Goal: Task Accomplishment & Management: Use online tool/utility

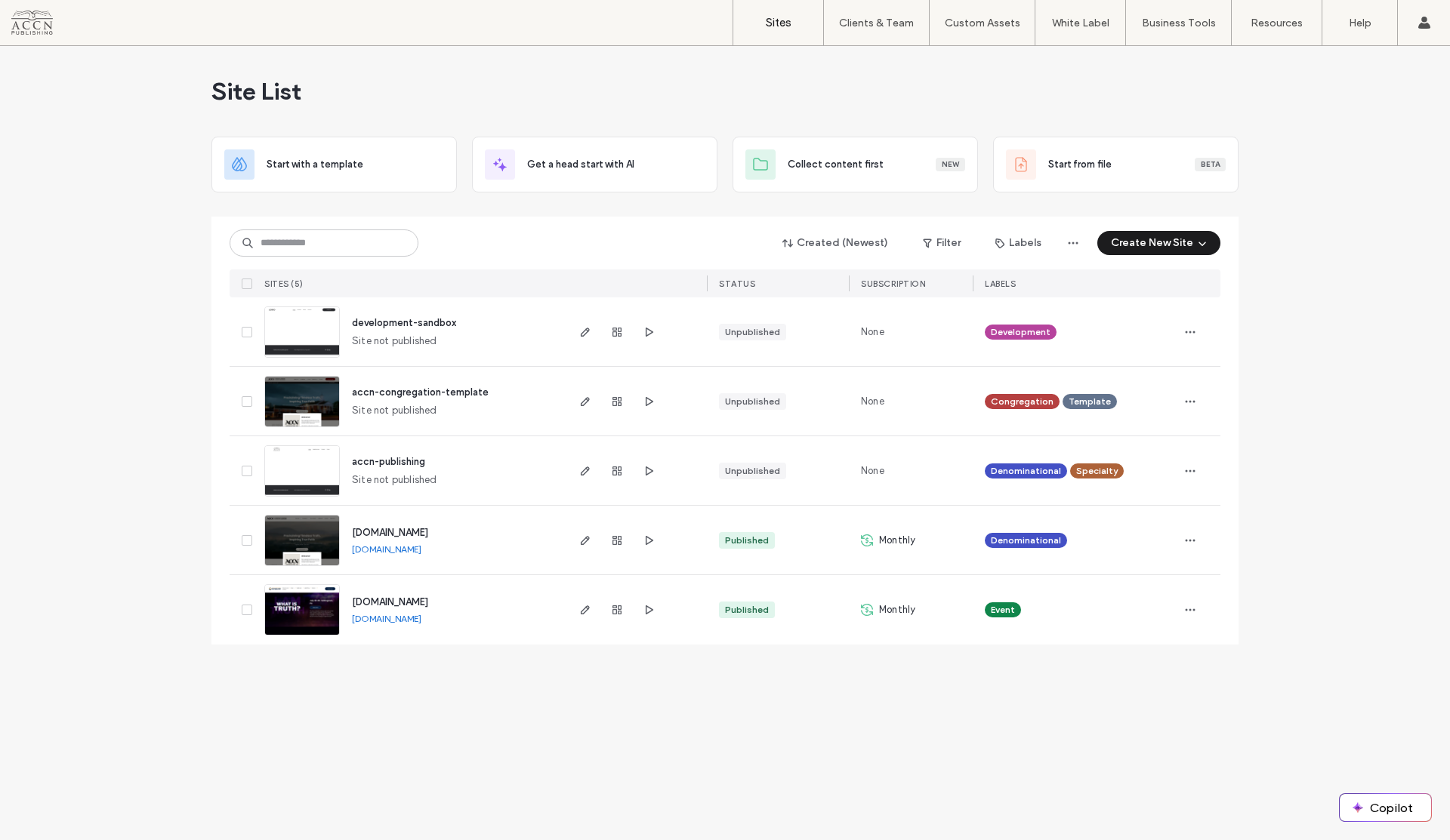
click at [392, 531] on span "[DOMAIN_NAME]" at bounding box center [390, 532] width 77 height 12
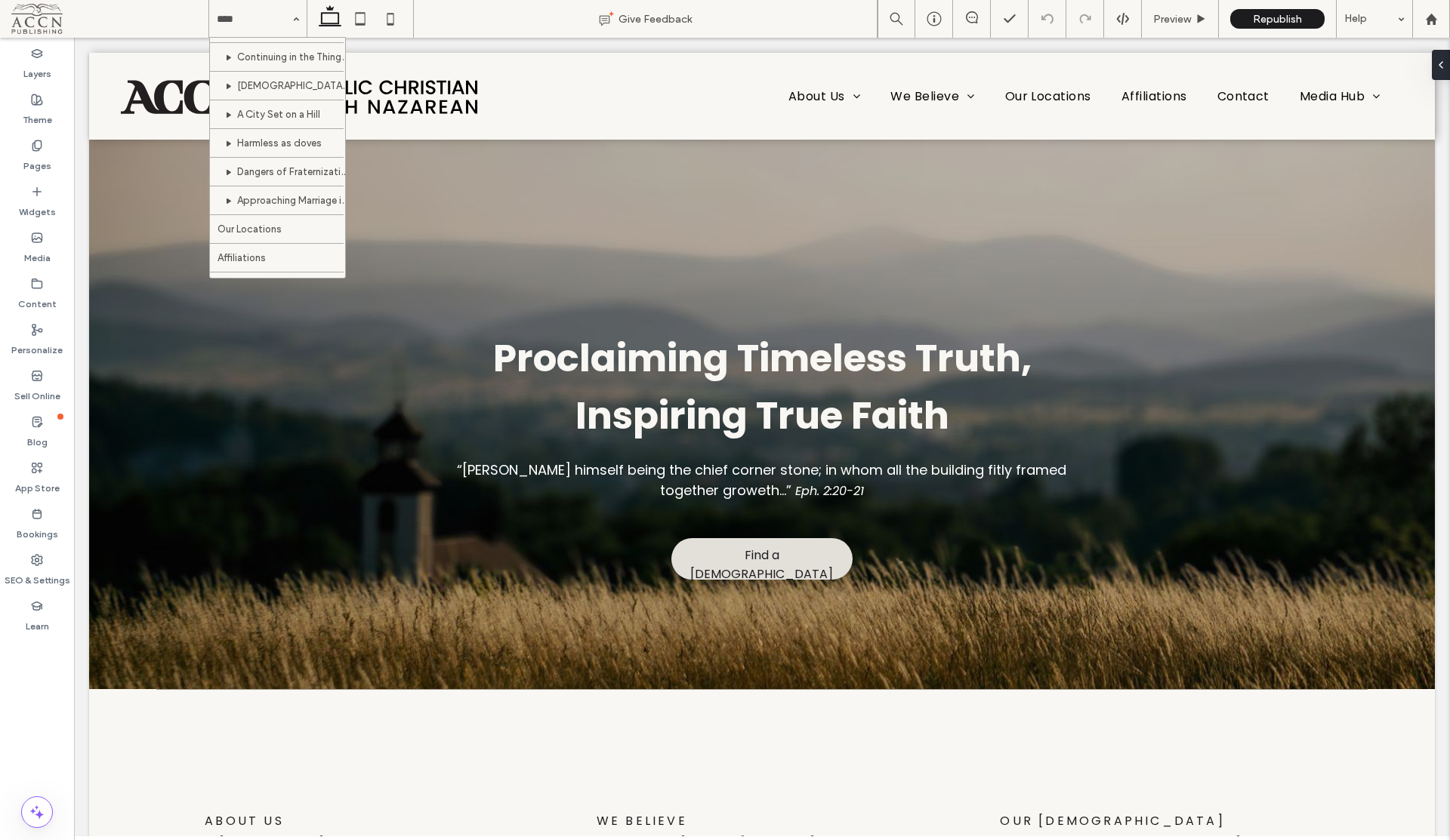
scroll to position [504, 0]
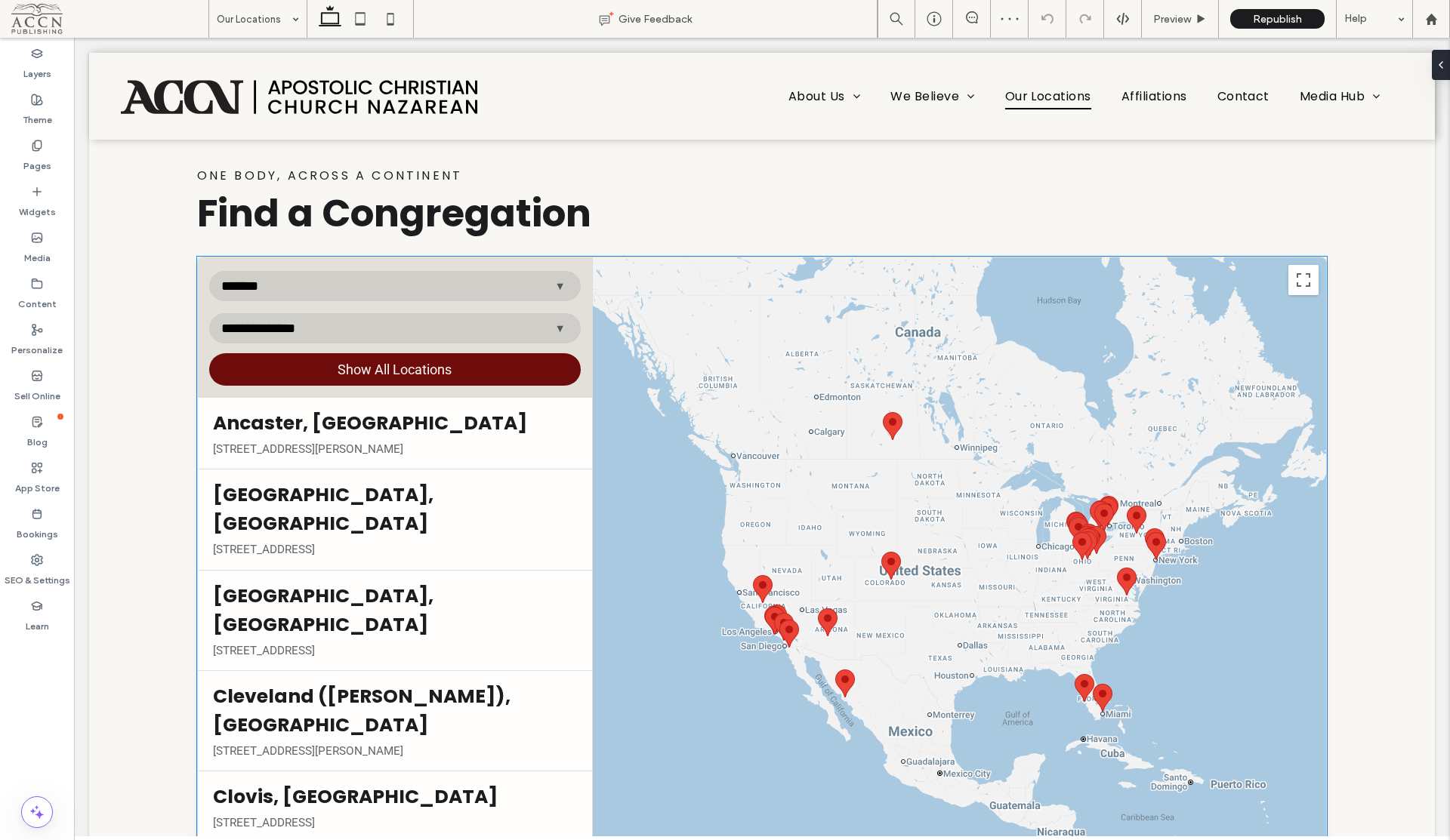
click at [486, 298] on select "******* ****** ****** ***" at bounding box center [394, 286] width 372 height 31
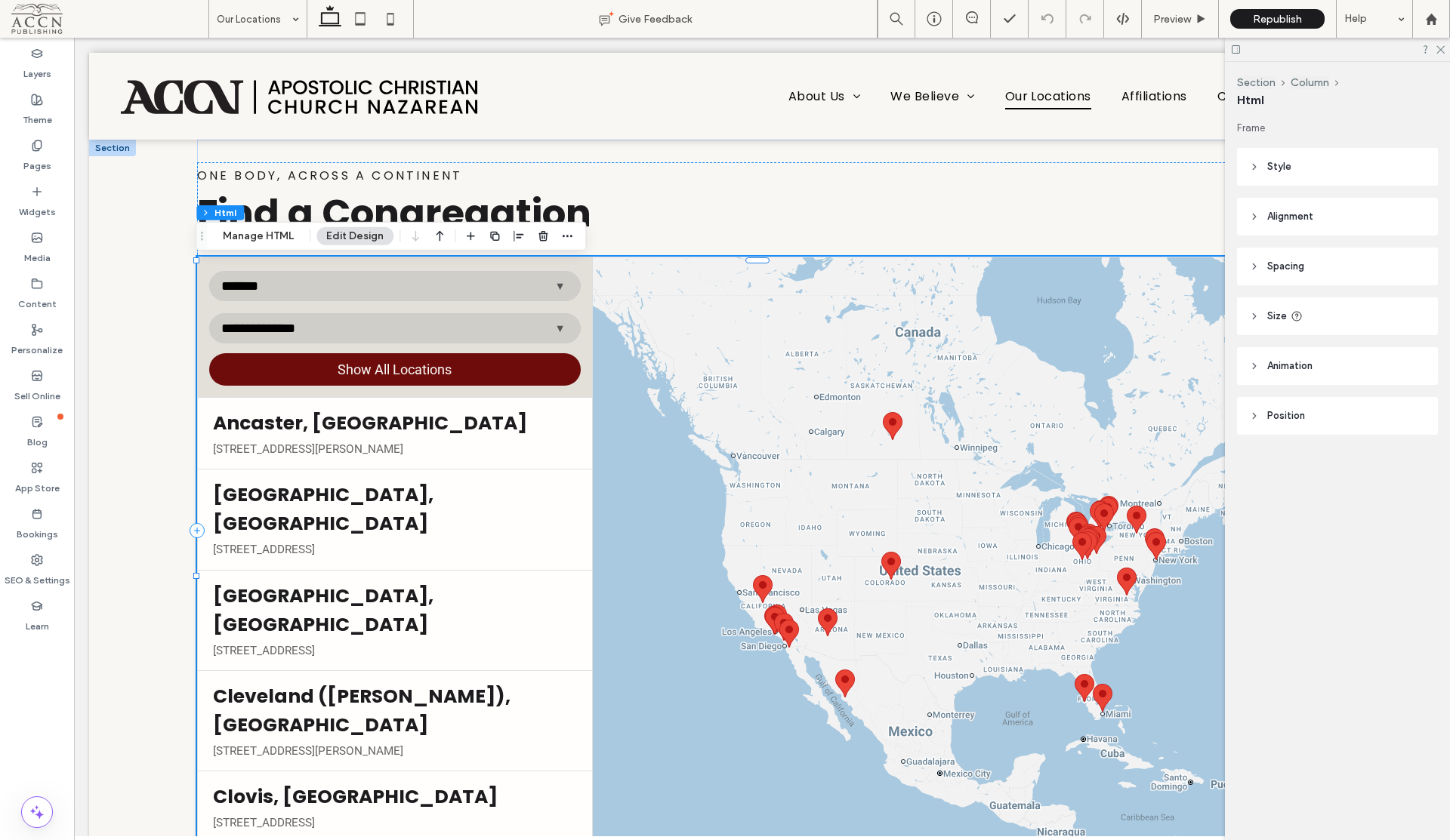
drag, startPoint x: 287, startPoint y: 230, endPoint x: 628, endPoint y: 163, distance: 347.5
click at [287, 230] on button "Manage HTML" at bounding box center [258, 236] width 91 height 18
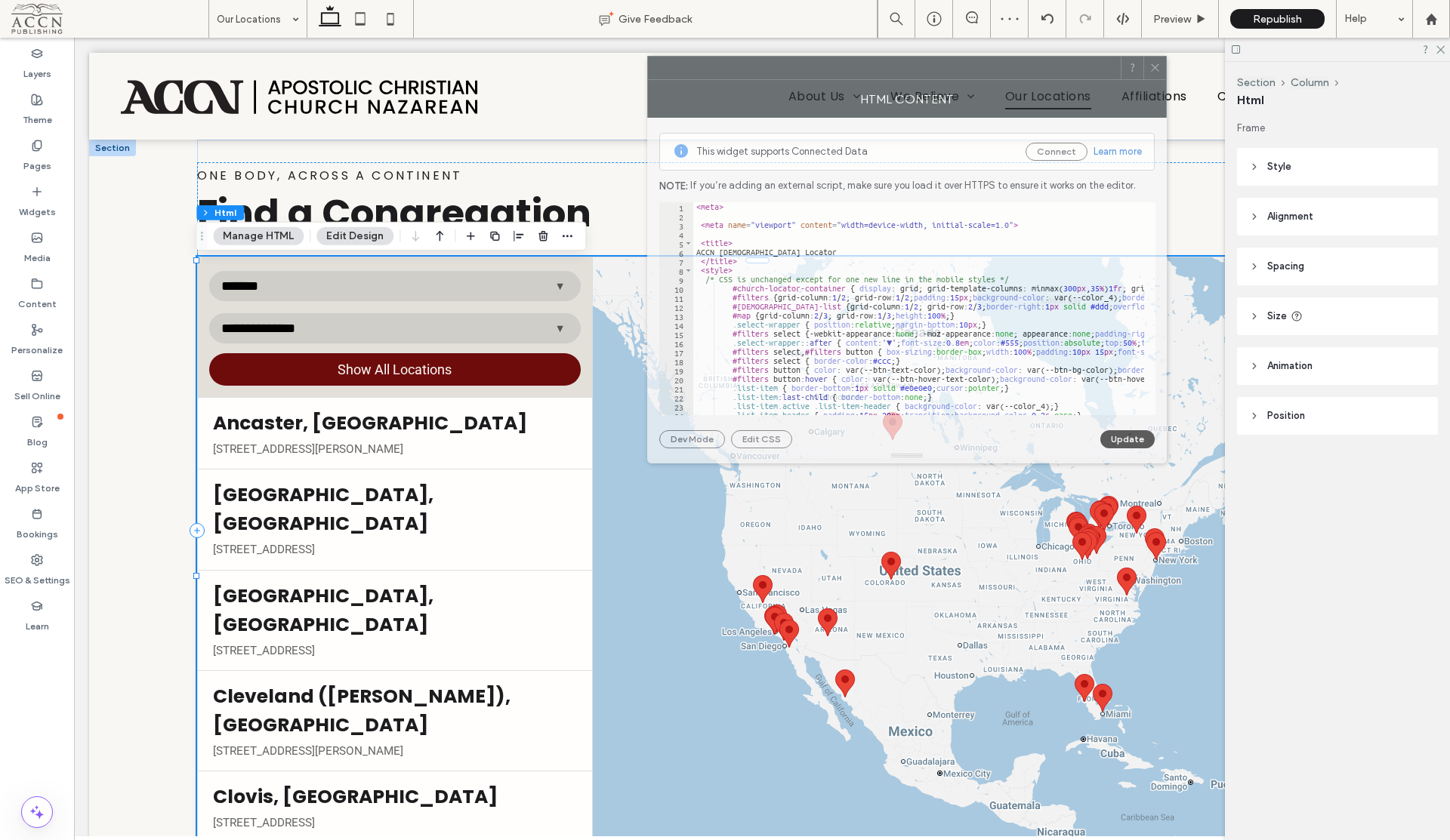
drag, startPoint x: 1122, startPoint y: 239, endPoint x: 842, endPoint y: 112, distance: 307.5
click at [854, 78] on div at bounding box center [884, 68] width 473 height 23
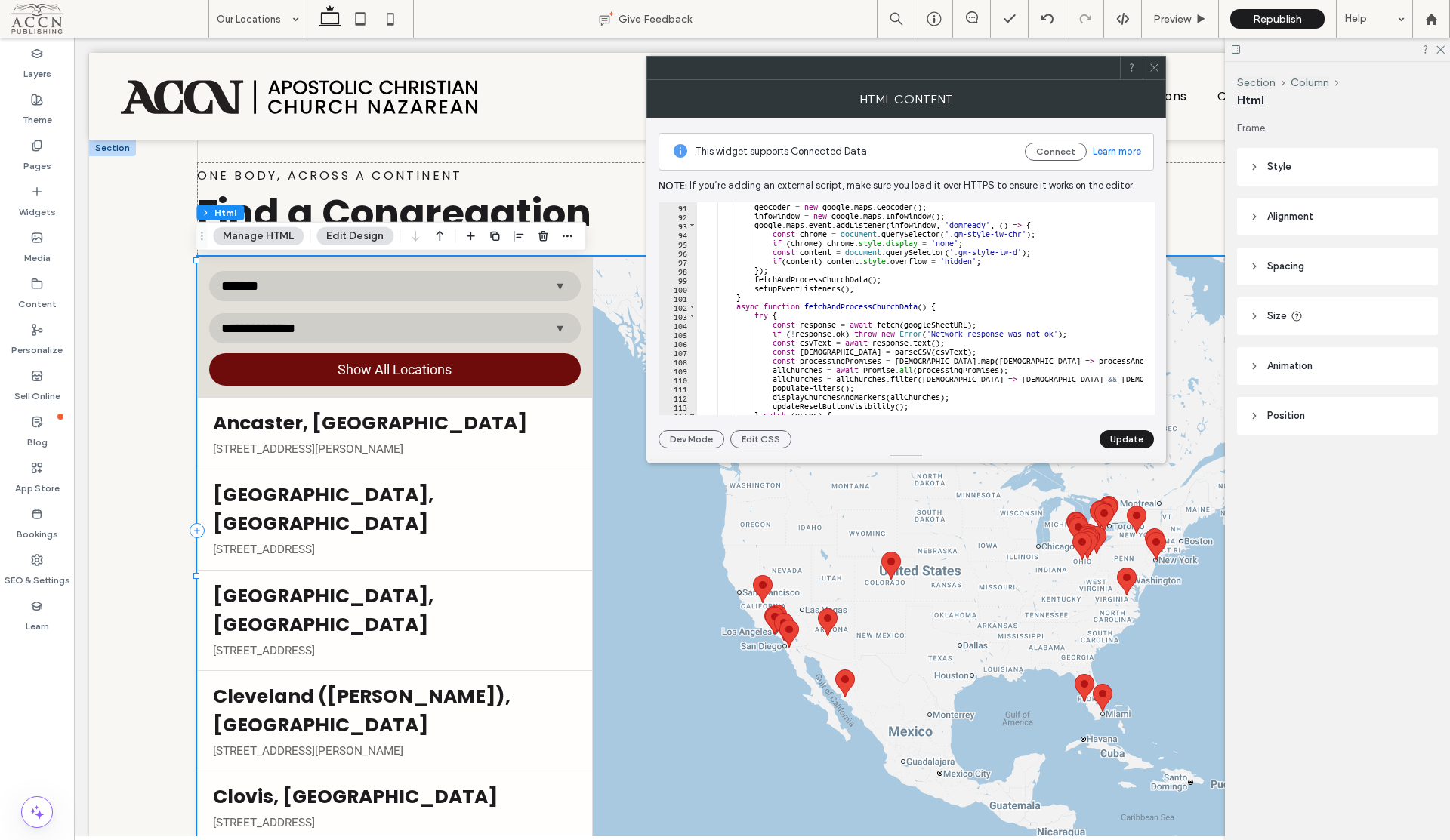
scroll to position [725, 0]
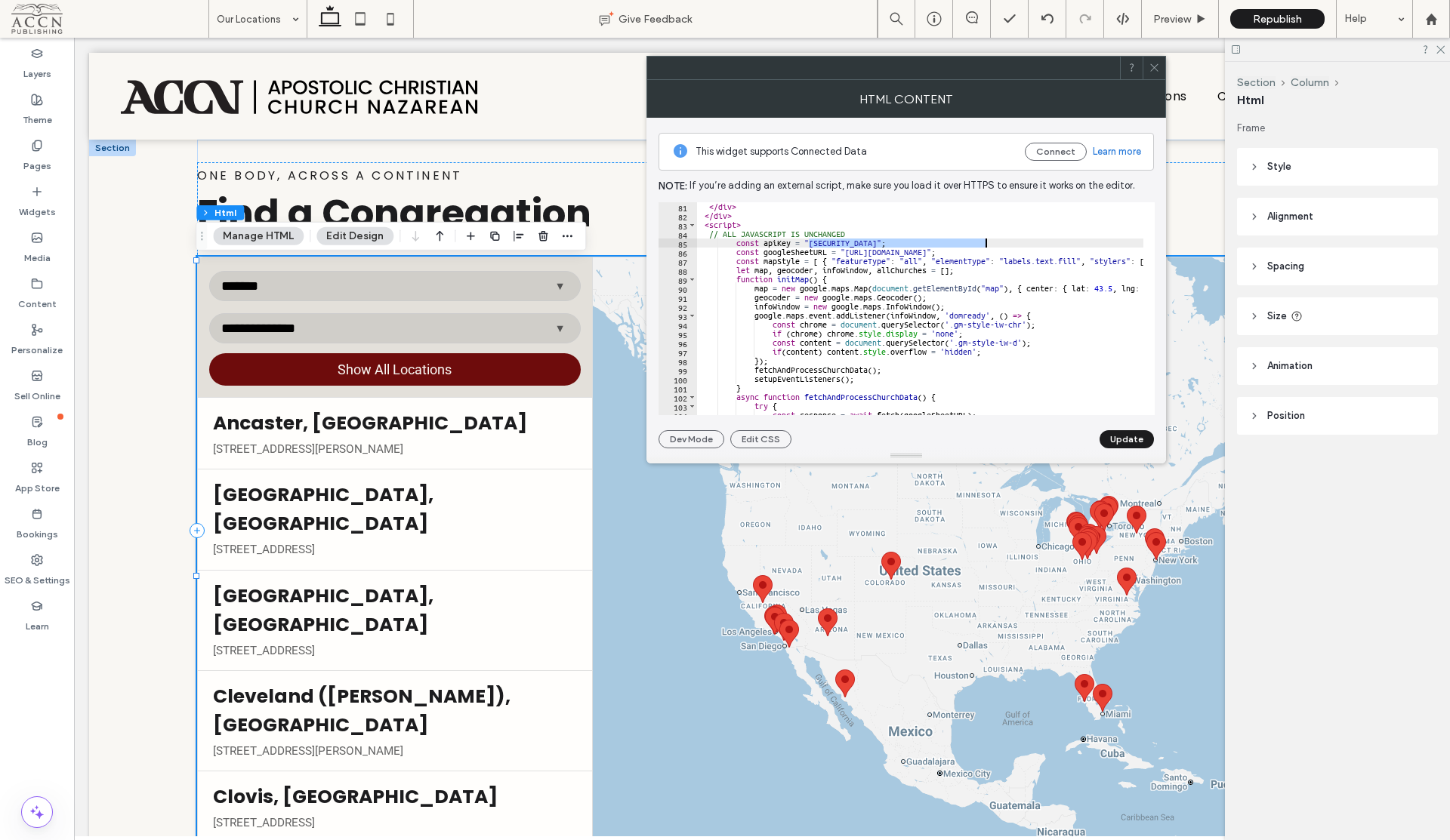
drag, startPoint x: 809, startPoint y: 241, endPoint x: 983, endPoint y: 244, distance: 174.0
paste textarea "Cursor at row 85"
type textarea "******"
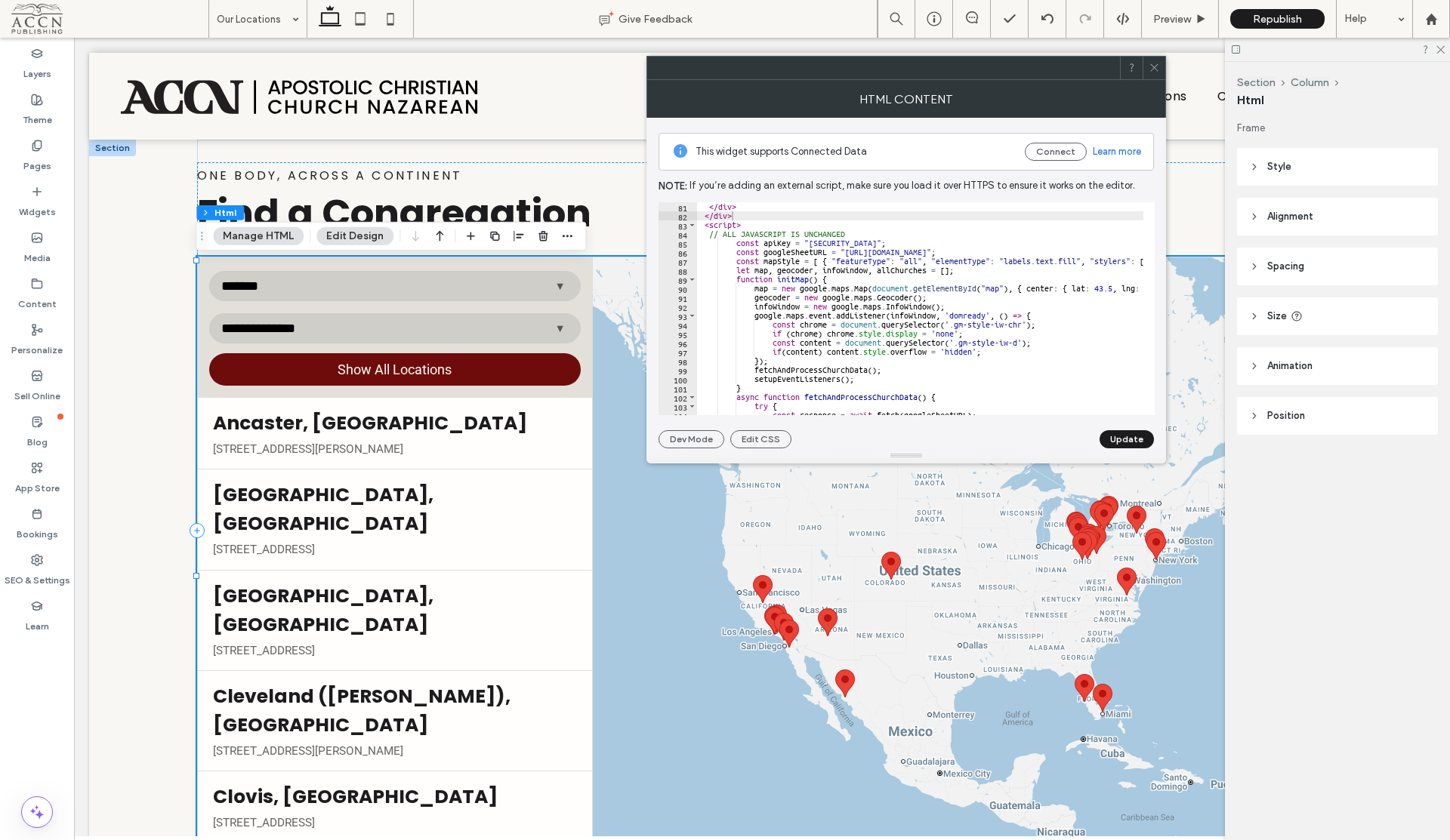
click at [1129, 440] on button "Update" at bounding box center [1127, 439] width 54 height 18
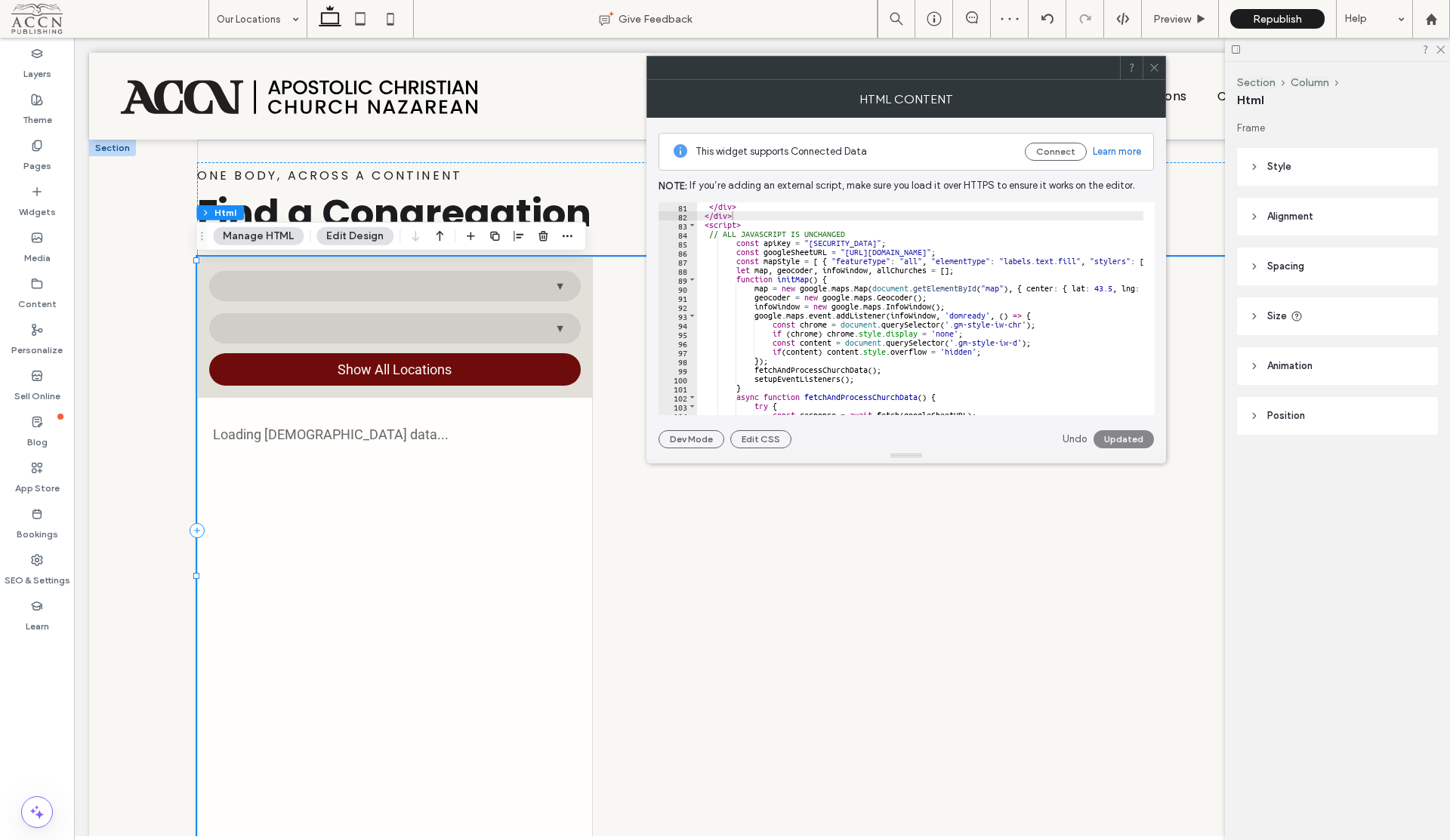
click at [1152, 66] on icon at bounding box center [1155, 68] width 12 height 12
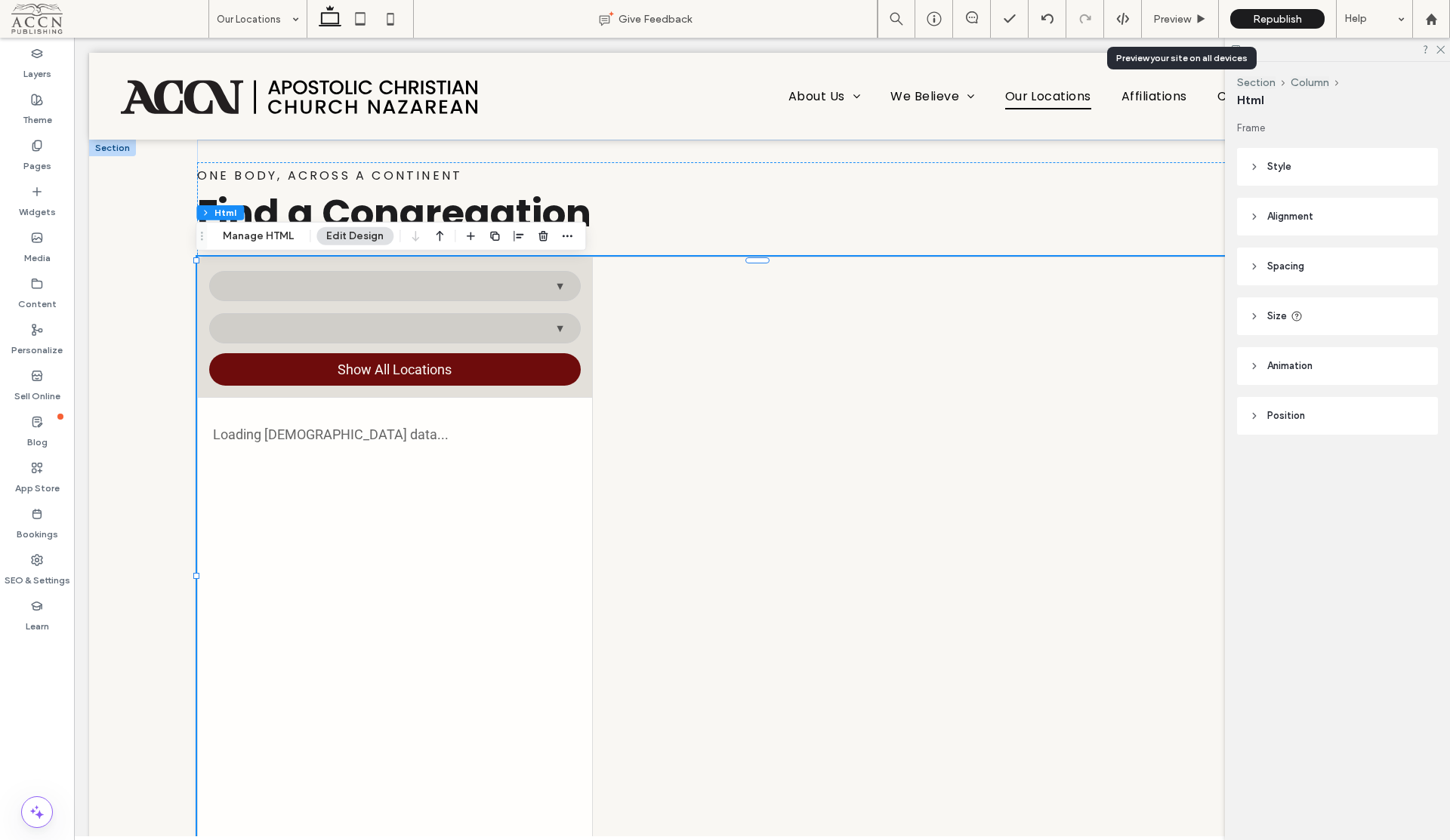
click at [1189, 16] on span "Preview" at bounding box center [1173, 19] width 38 height 13
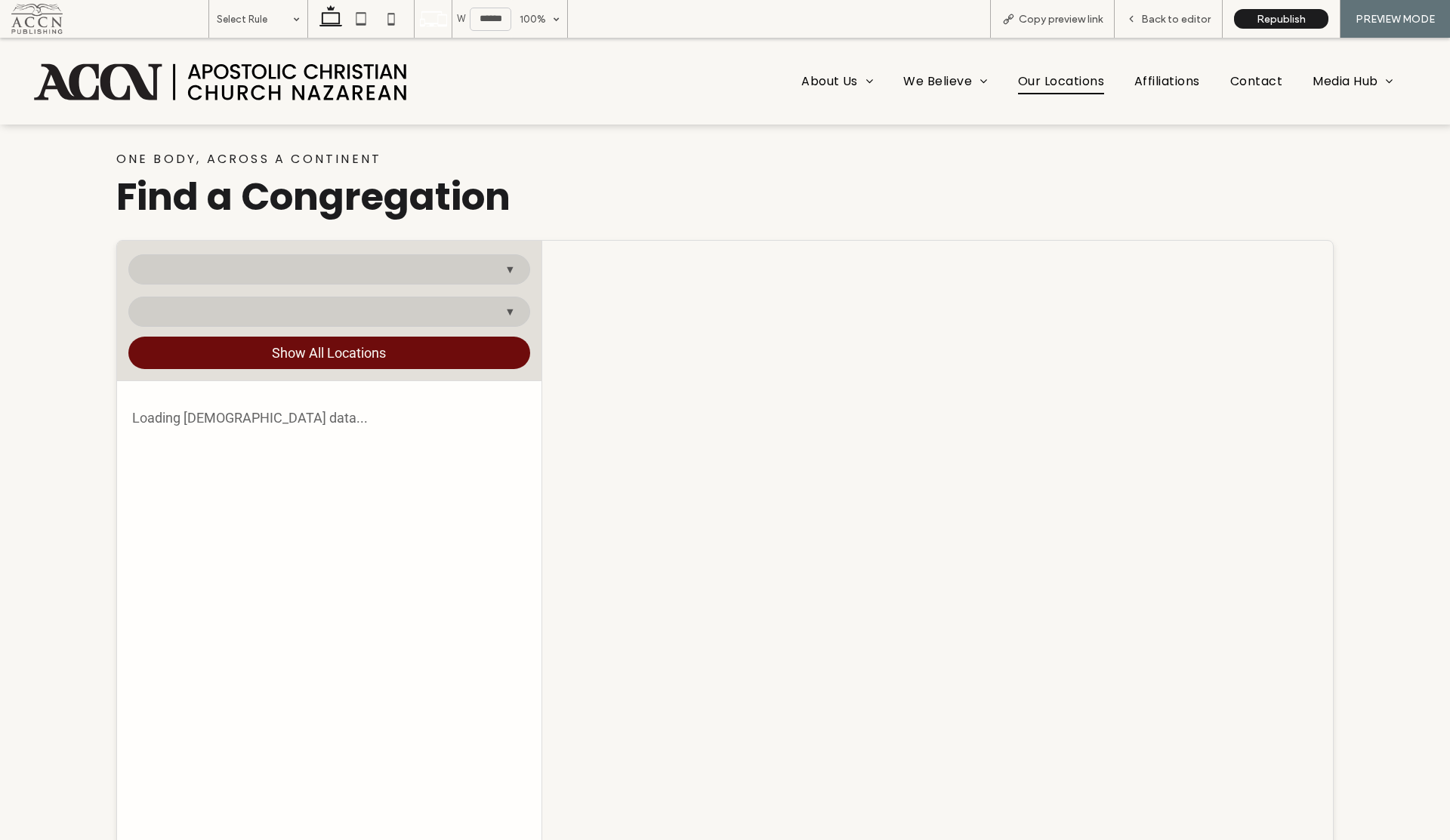
click at [1043, 16] on span "Copy preview link" at bounding box center [1060, 19] width 84 height 13
click at [1294, 23] on span "Republish" at bounding box center [1282, 19] width 50 height 13
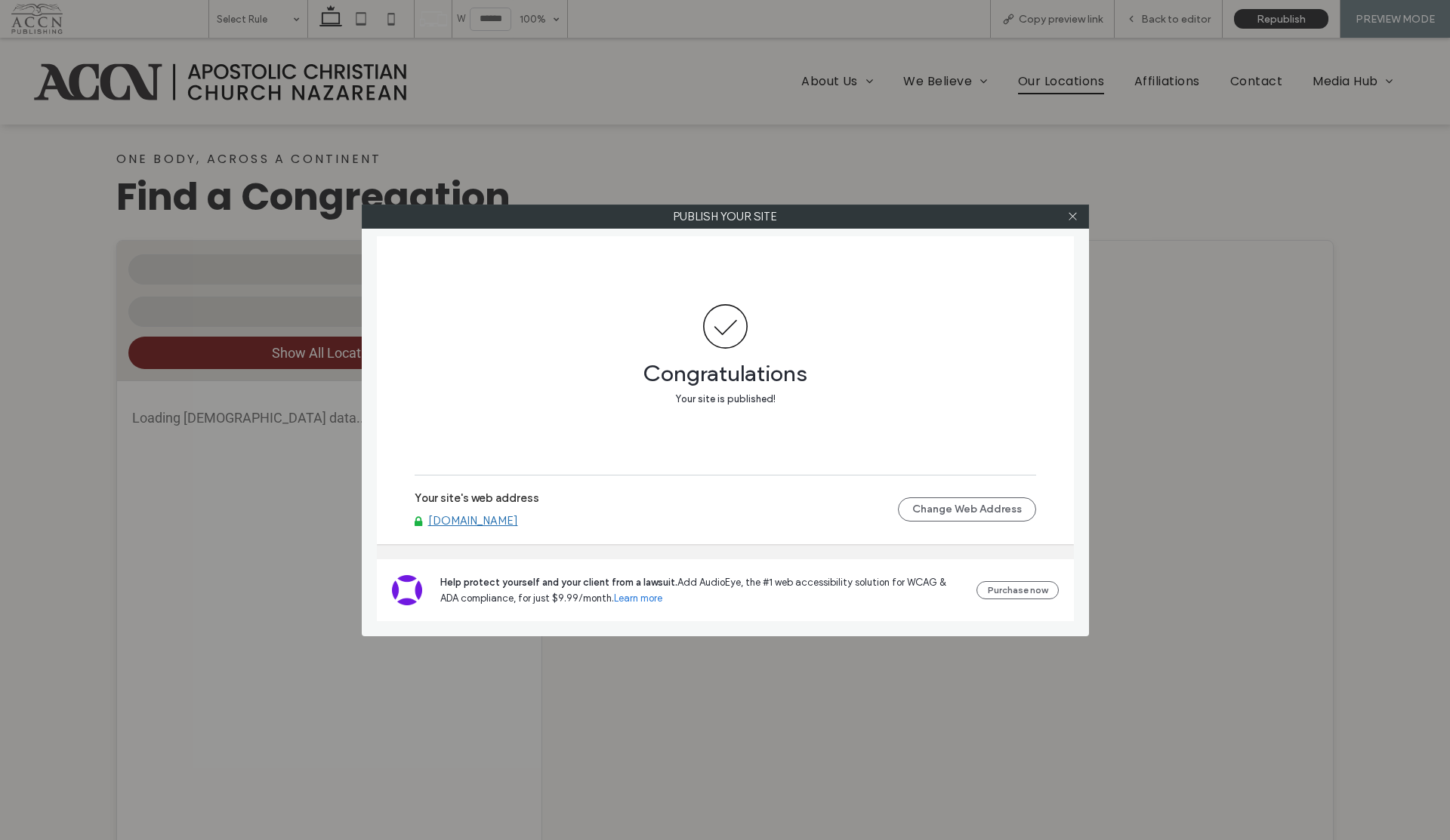
click at [470, 524] on link "[DOMAIN_NAME]" at bounding box center [474, 520] width 90 height 14
